Goal: Information Seeking & Learning: Find specific fact

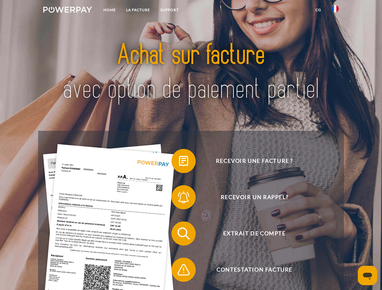
click at [67, 11] on img at bounding box center [67, 10] width 49 height 6
click at [335, 11] on img at bounding box center [335, 8] width 7 height 7
click at [318, 10] on link "CG" at bounding box center [318, 10] width 16 height 11
click at [179, 162] on span at bounding box center [174, 161] width 30 height 30
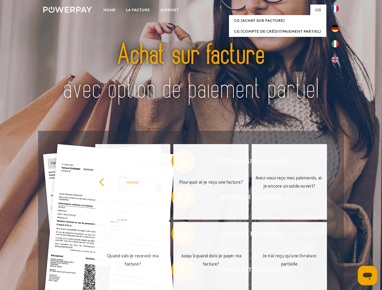
click at [179, 199] on div "Recevoir une facture ? Recevoir un rappel? Extrait de compte retour" at bounding box center [191, 252] width 306 height 242
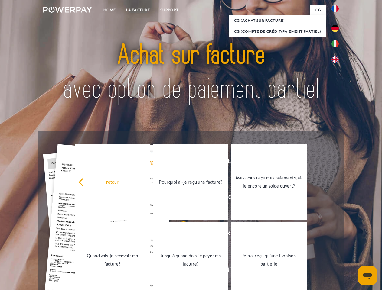
click at [179, 235] on link "Jusqu'à quand dois-je payer ma facture?" at bounding box center [190, 260] width 75 height 76
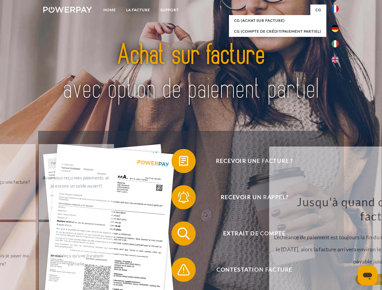
click at [179, 271] on div "Recevoir une facture ? Recevoir un rappel? Extrait de compte retour" at bounding box center [191, 252] width 306 height 242
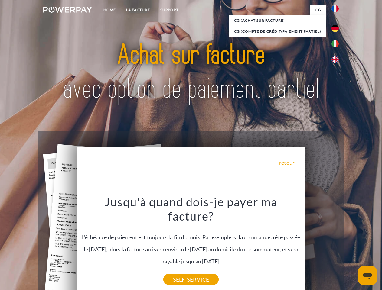
click at [368, 276] on icon "Ouvrir la fenêtre de messagerie" at bounding box center [367, 276] width 9 height 7
